Goal: Transaction & Acquisition: Download file/media

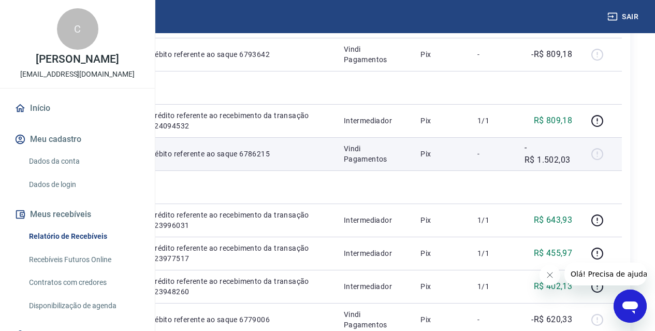
scroll to position [52, 0]
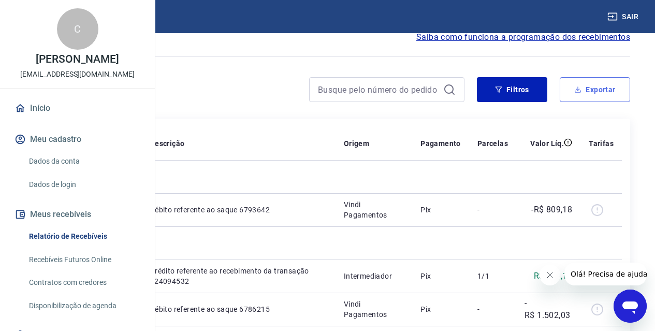
click at [579, 90] on icon "button" at bounding box center [578, 89] width 1 height 4
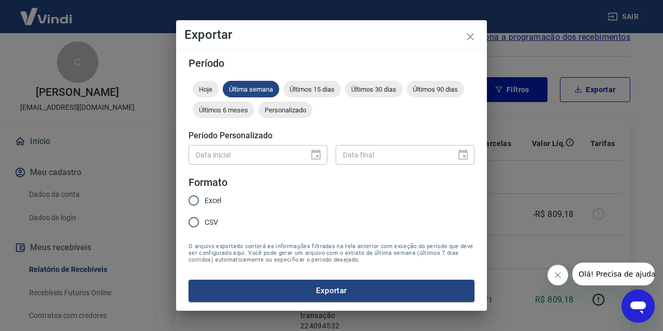
click at [316, 156] on div "Data inicial" at bounding box center [258, 154] width 139 height 19
click at [194, 203] on input "Excel" at bounding box center [194, 201] width 22 height 22
radio input "true"
click at [322, 290] on button "Exportar" at bounding box center [332, 291] width 286 height 22
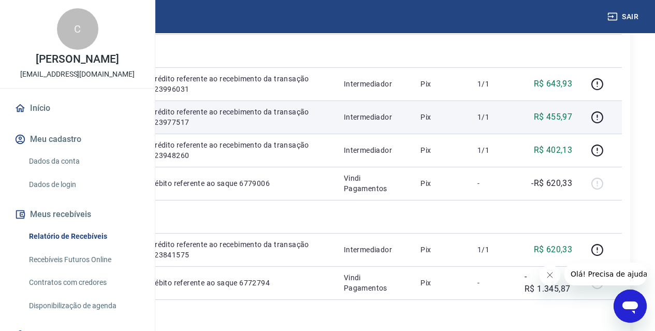
scroll to position [0, 0]
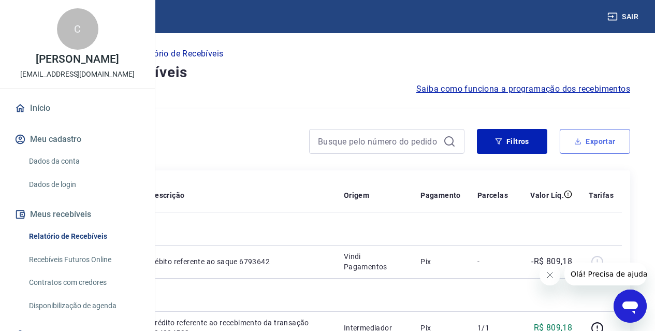
click at [575, 147] on button "Exportar" at bounding box center [595, 141] width 70 height 25
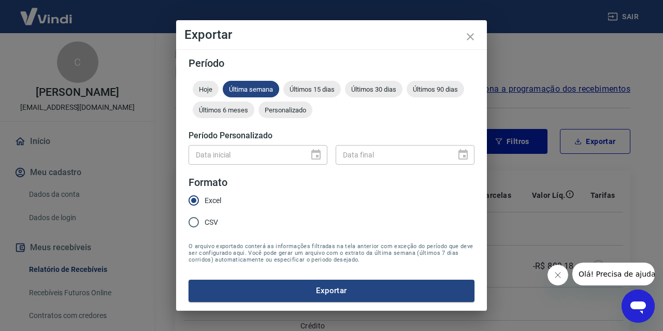
click at [315, 154] on div "Data inicial" at bounding box center [258, 154] width 139 height 19
click at [210, 91] on span "Hoje" at bounding box center [206, 89] width 26 height 8
click at [312, 155] on div at bounding box center [313, 155] width 15 height 0
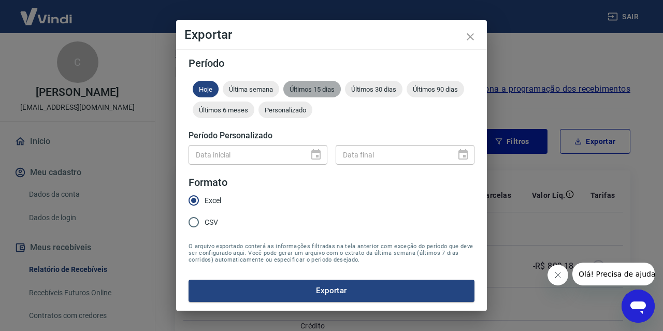
click at [316, 92] on span "Últimos 15 dias" at bounding box center [312, 89] width 58 height 8
click at [194, 223] on input "CSV" at bounding box center [194, 222] width 22 height 22
radio input "true"
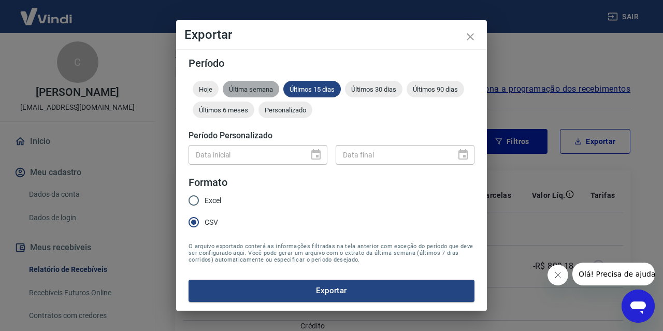
click at [251, 90] on span "Última semana" at bounding box center [251, 89] width 56 height 8
click at [313, 91] on span "Últimos 15 dias" at bounding box center [312, 89] width 58 height 8
click at [309, 292] on button "Exportar" at bounding box center [332, 291] width 286 height 22
